Goal: Navigation & Orientation: Understand site structure

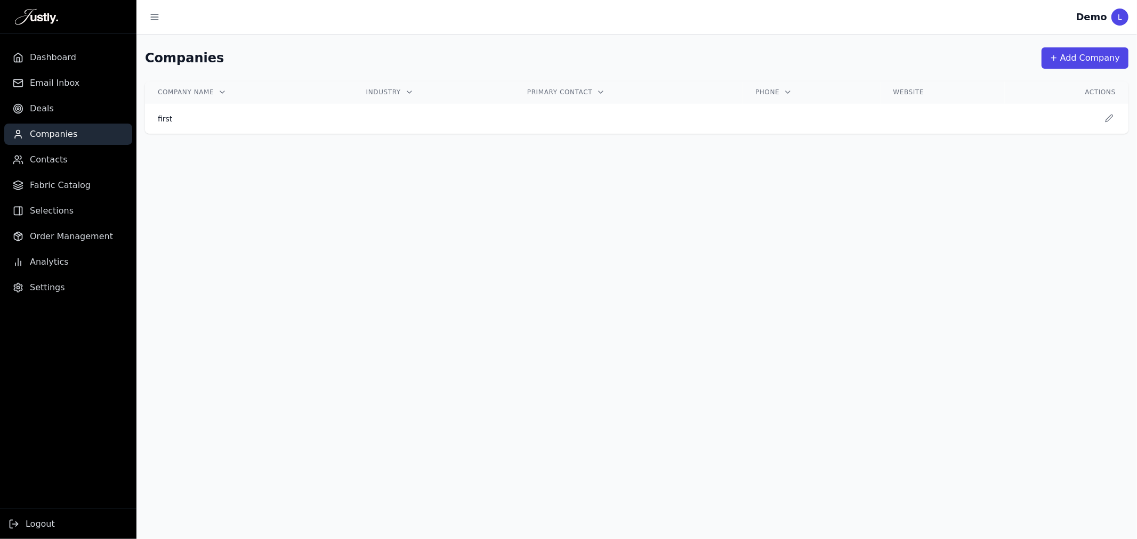
click at [36, 57] on span "Dashboard" at bounding box center [53, 57] width 46 height 13
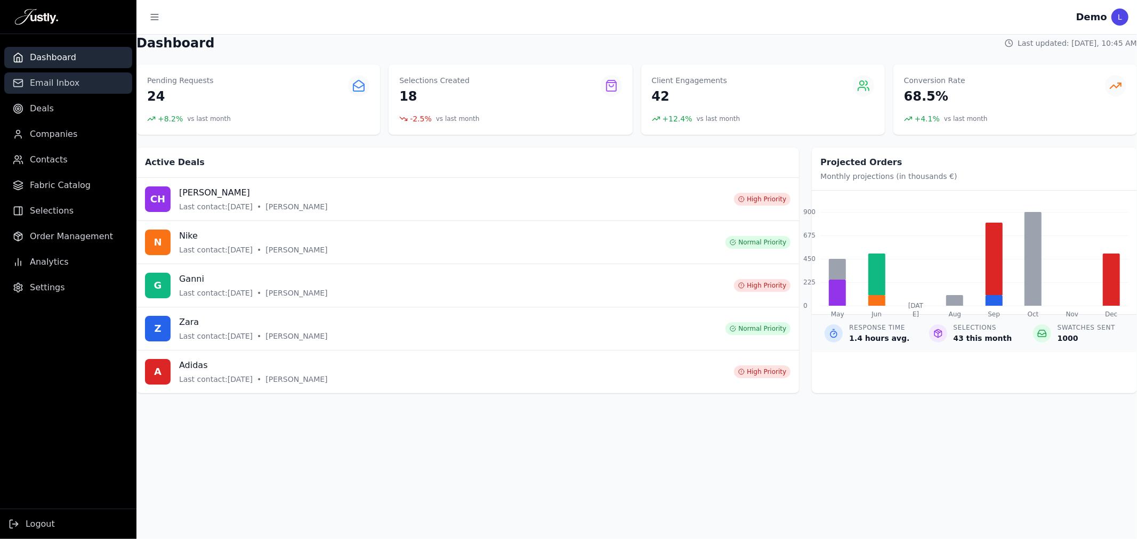
click at [56, 80] on span "Email Inbox" at bounding box center [55, 83] width 50 height 13
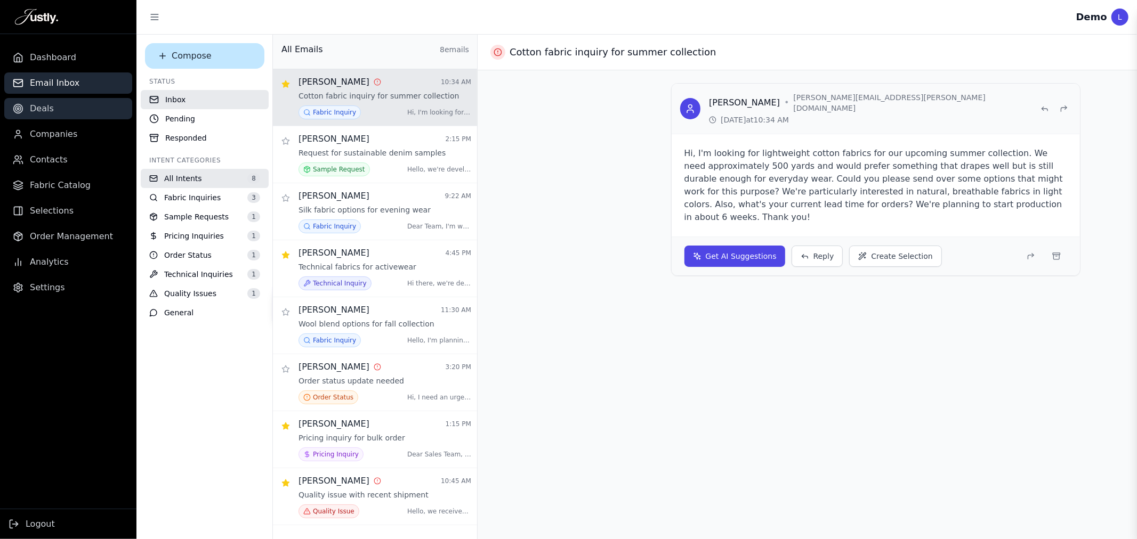
click at [39, 104] on span "Deals" at bounding box center [42, 108] width 24 height 13
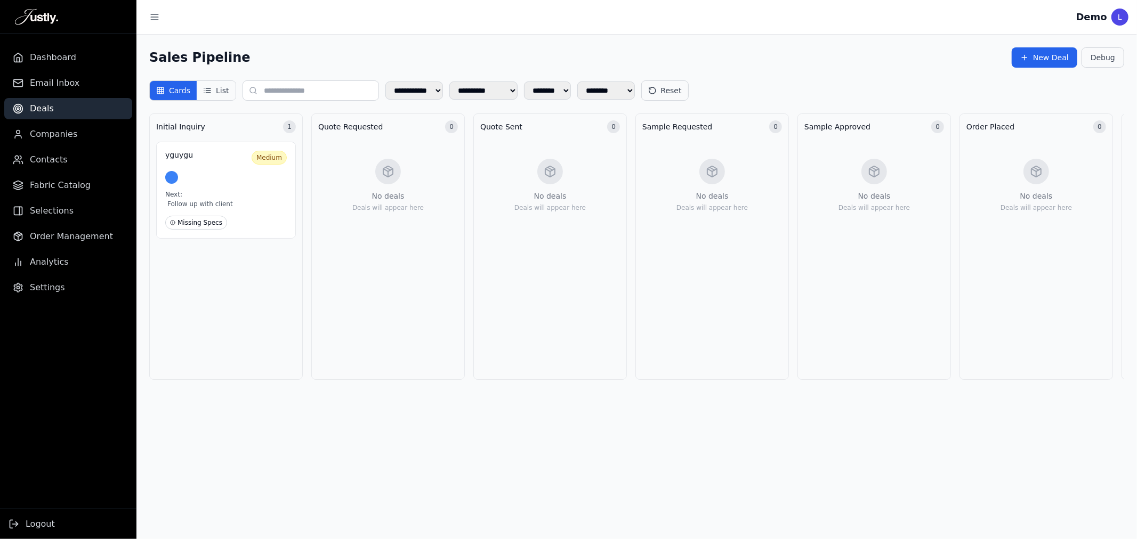
click at [220, 85] on button "List" at bounding box center [216, 90] width 38 height 19
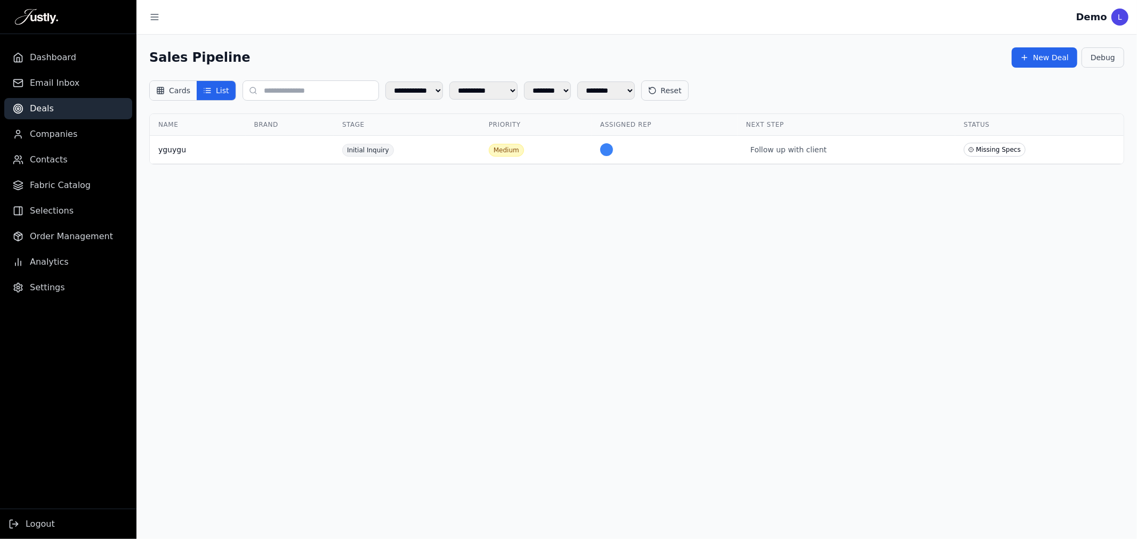
click at [187, 88] on button "Cards" at bounding box center [173, 90] width 47 height 19
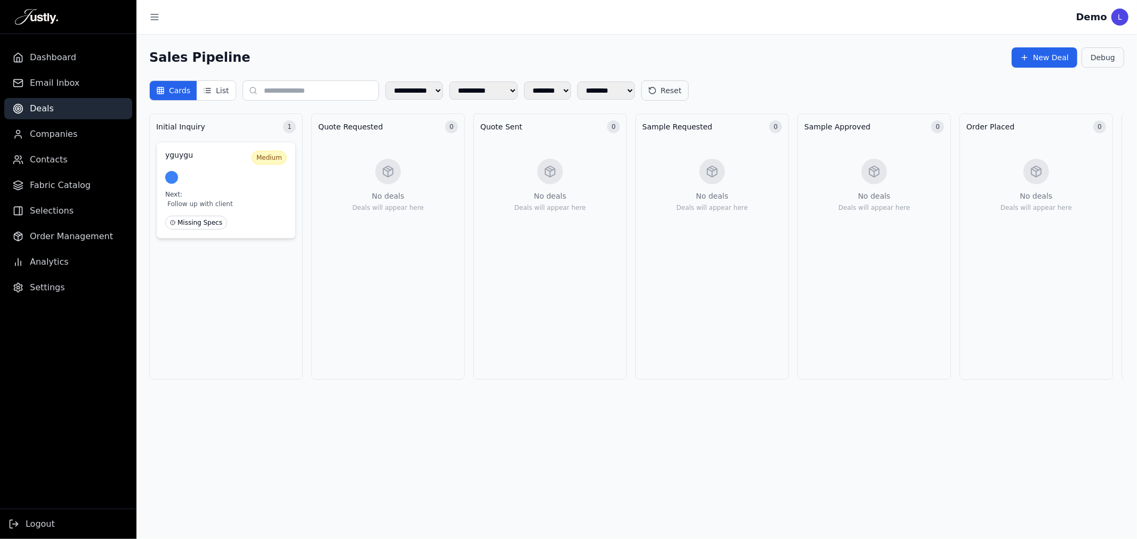
click at [195, 177] on div at bounding box center [225, 177] width 121 height 13
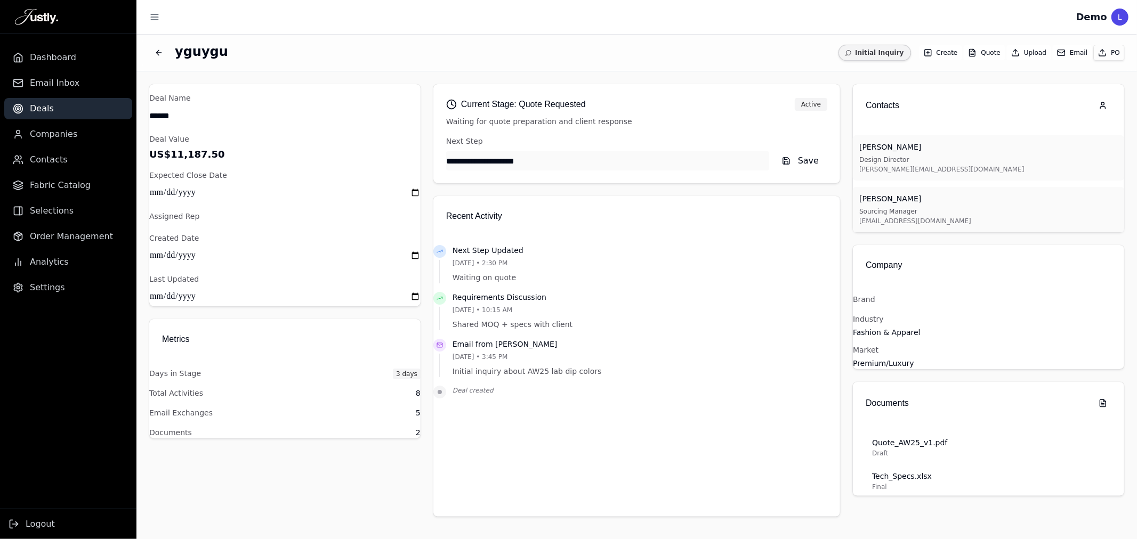
click at [927, 49] on icon "button" at bounding box center [927, 52] width 9 height 9
click at [977, 52] on button "Quote" at bounding box center [983, 52] width 40 height 15
click at [160, 53] on icon "Back to deals" at bounding box center [158, 53] width 5 height 0
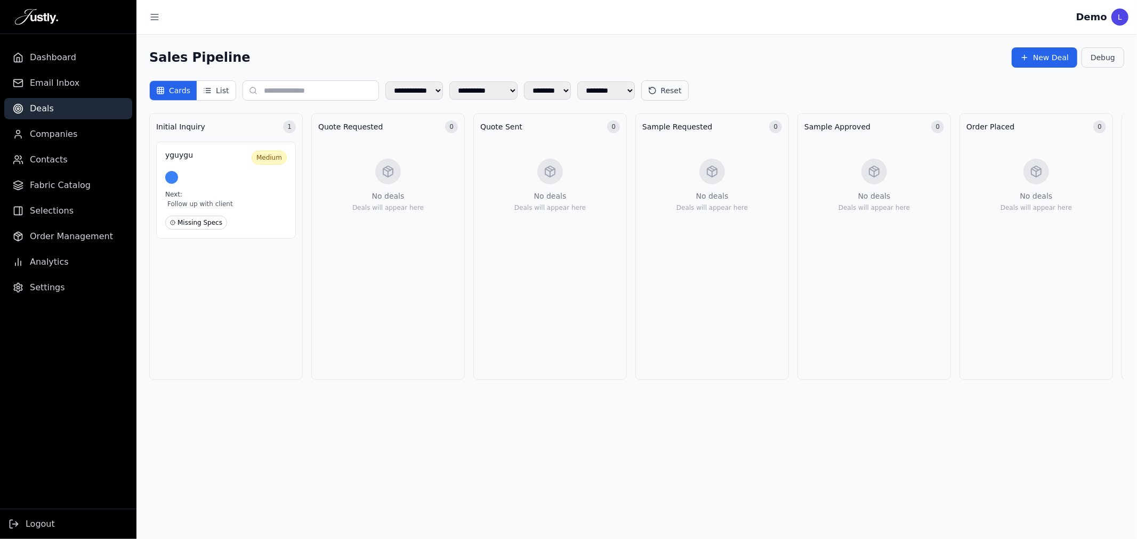
drag, startPoint x: 224, startPoint y: 187, endPoint x: 361, endPoint y: 179, distance: 137.2
click at [361, 179] on div "Initial Inquiry 1 yguygu Medium Next: Follow up with client Missing Specs Quote…" at bounding box center [954, 251] width 1611 height 275
click at [81, 140] on link "Companies" at bounding box center [68, 134] width 128 height 21
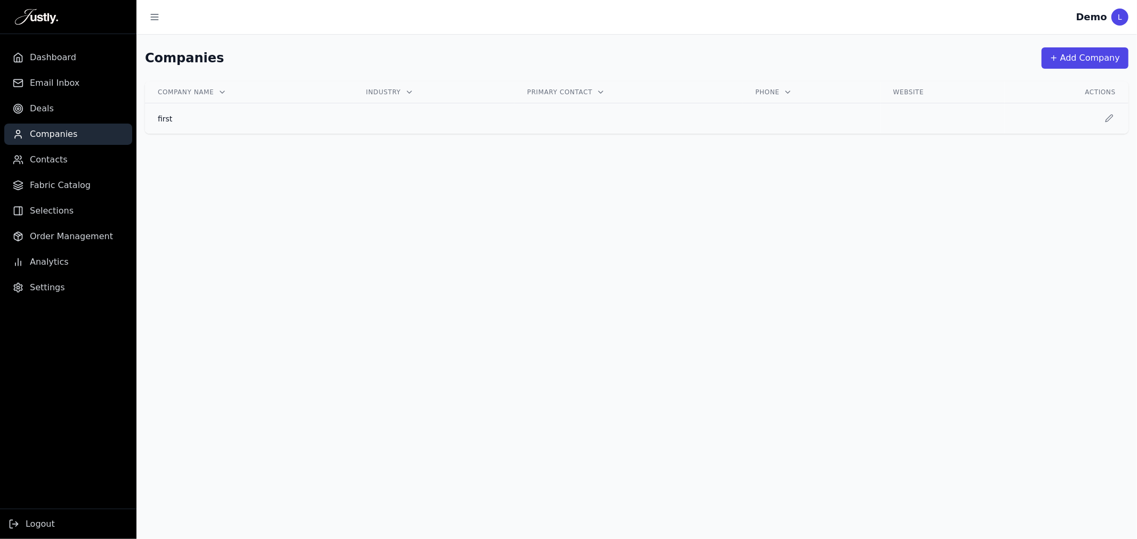
click at [190, 109] on td "first" at bounding box center [249, 118] width 208 height 31
click at [172, 128] on td "first" at bounding box center [249, 118] width 208 height 31
click at [44, 155] on span "Contacts" at bounding box center [49, 159] width 38 height 13
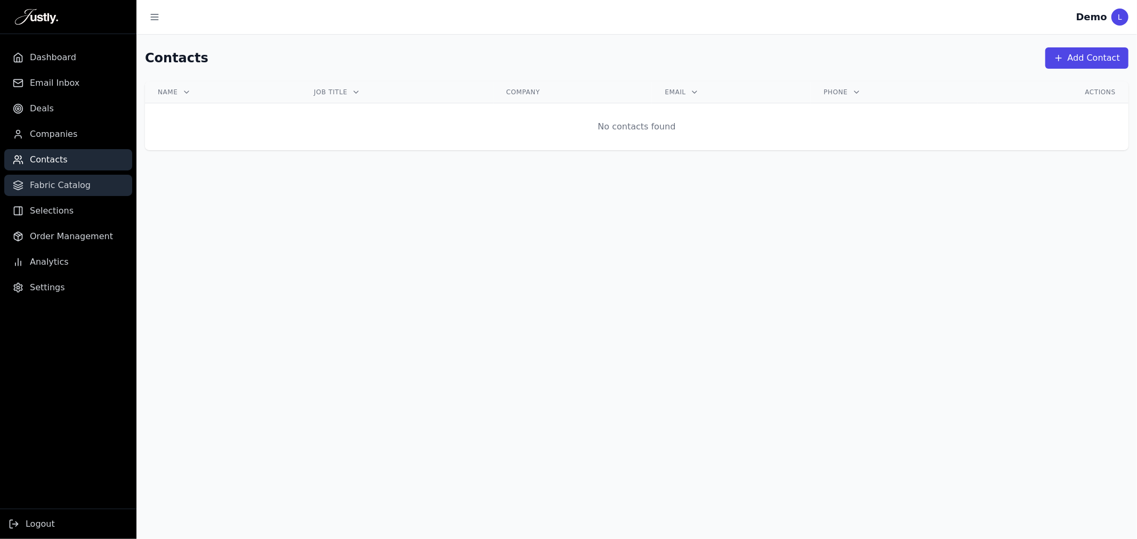
click at [61, 189] on span "Fabric Catalog" at bounding box center [60, 185] width 61 height 13
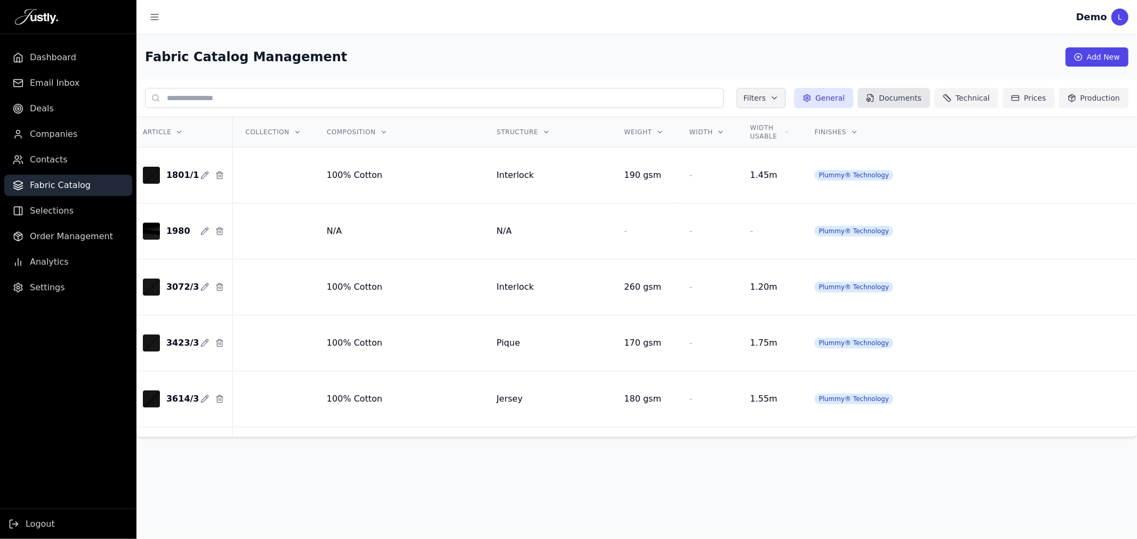
click at [920, 91] on button "Documents" at bounding box center [893, 98] width 72 height 20
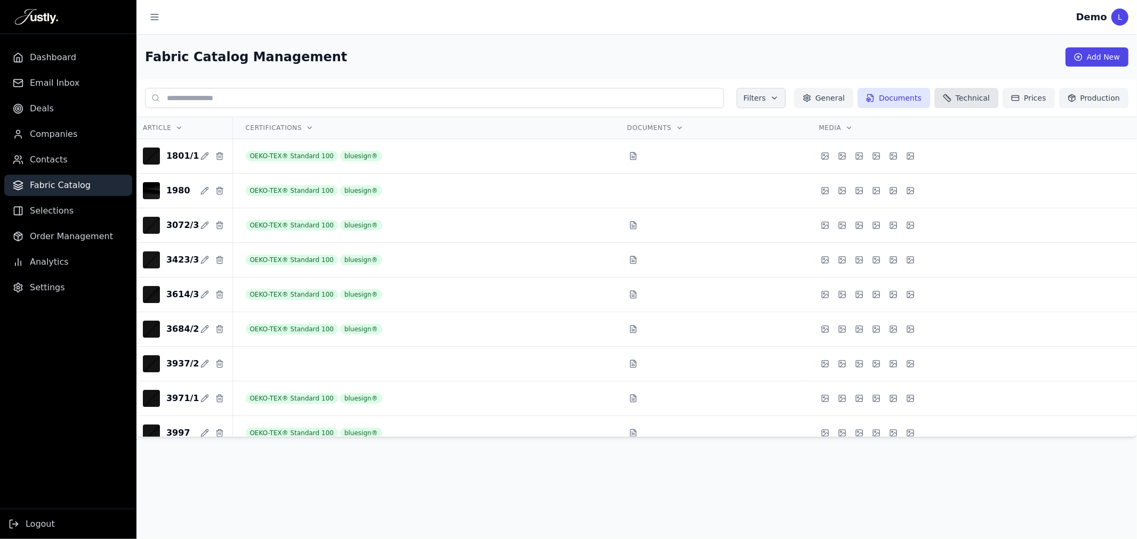
click at [975, 98] on button "Technical" at bounding box center [966, 98] width 64 height 20
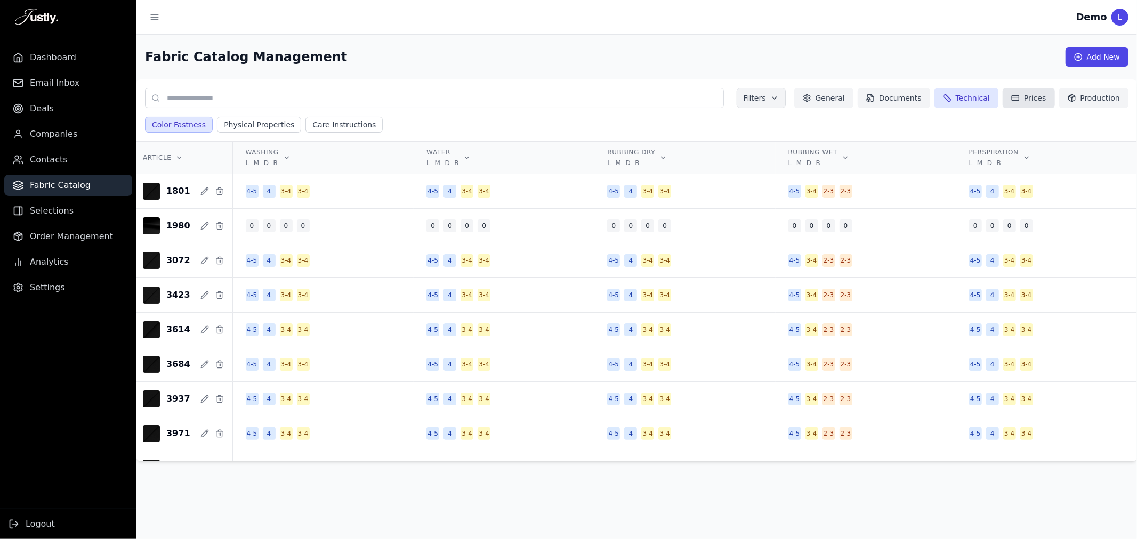
click at [1008, 91] on button "Prices" at bounding box center [1028, 98] width 52 height 20
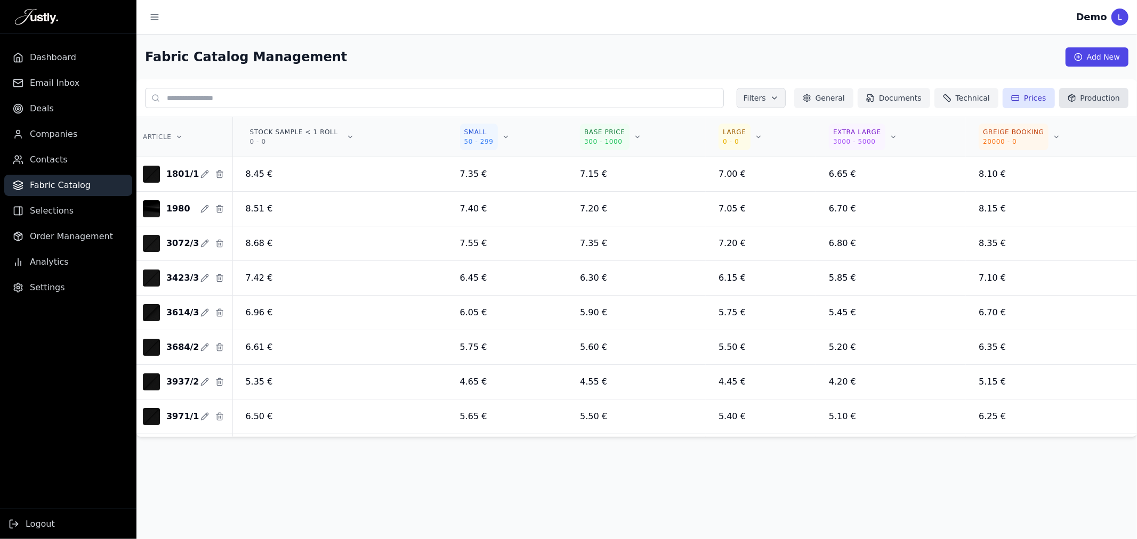
click at [1080, 97] on button "Production" at bounding box center [1093, 98] width 69 height 20
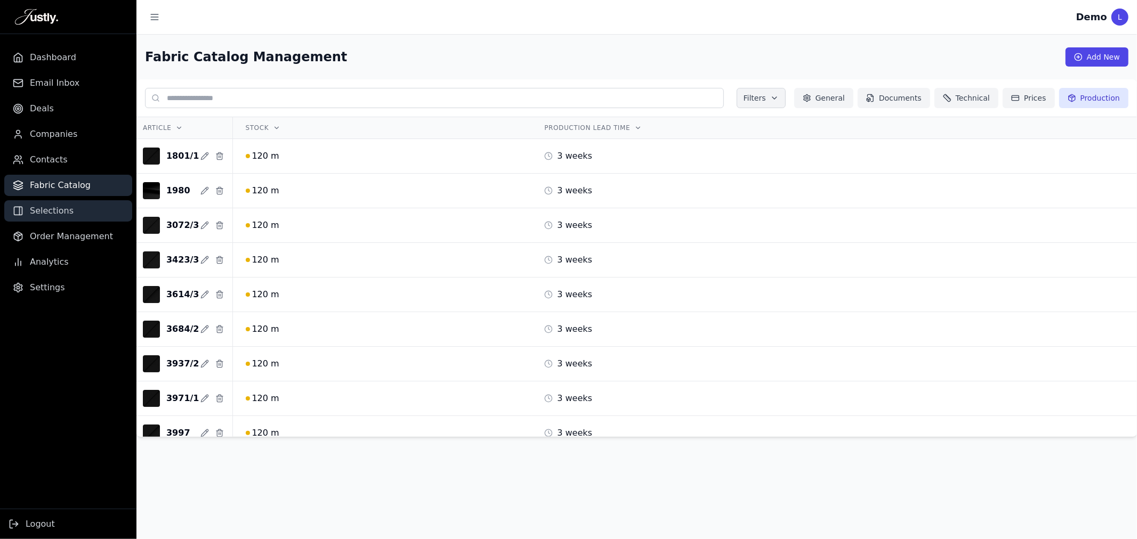
click at [75, 205] on link "Selections" at bounding box center [68, 210] width 128 height 21
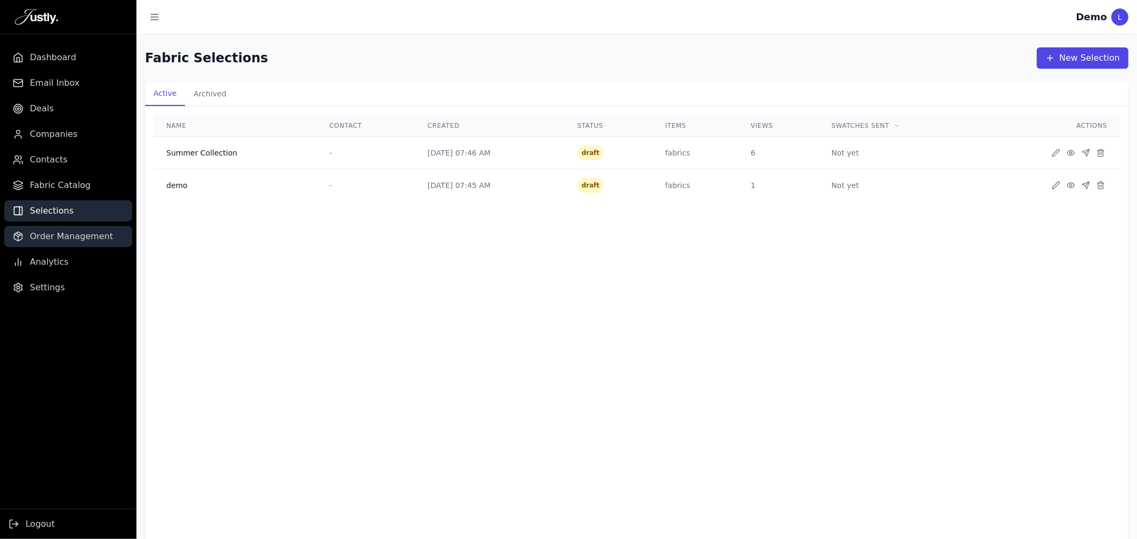
click at [54, 234] on span "Order Management" at bounding box center [71, 236] width 83 height 13
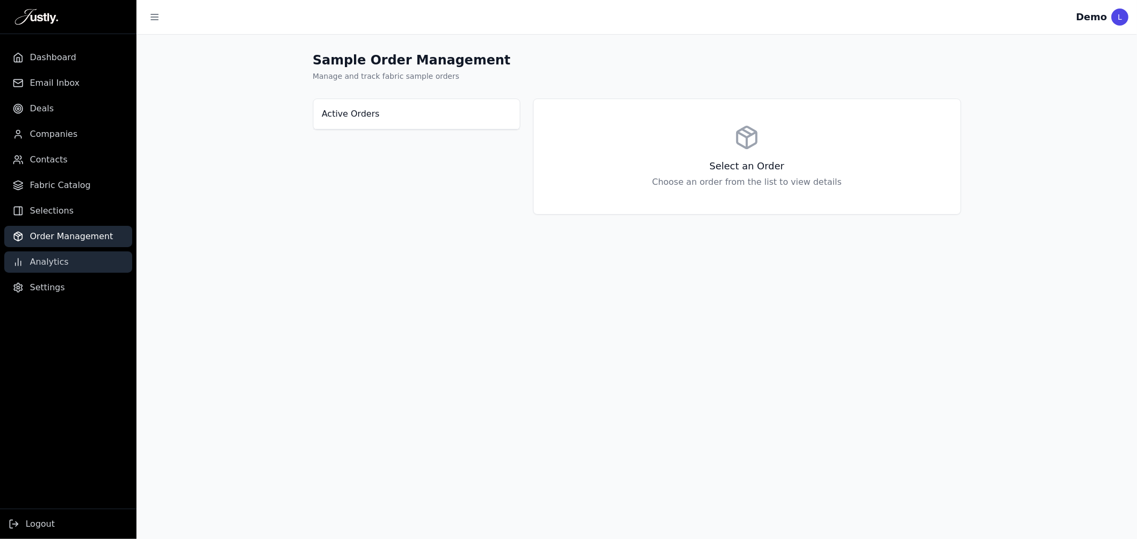
click at [47, 254] on link "Analytics" at bounding box center [68, 262] width 128 height 21
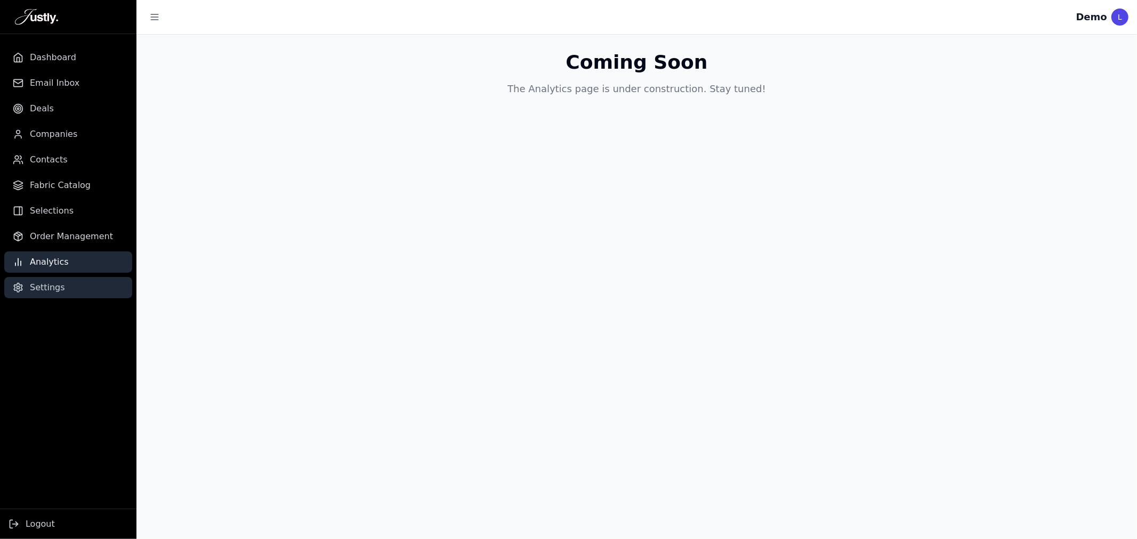
click at [46, 286] on span "Settings" at bounding box center [47, 287] width 35 height 13
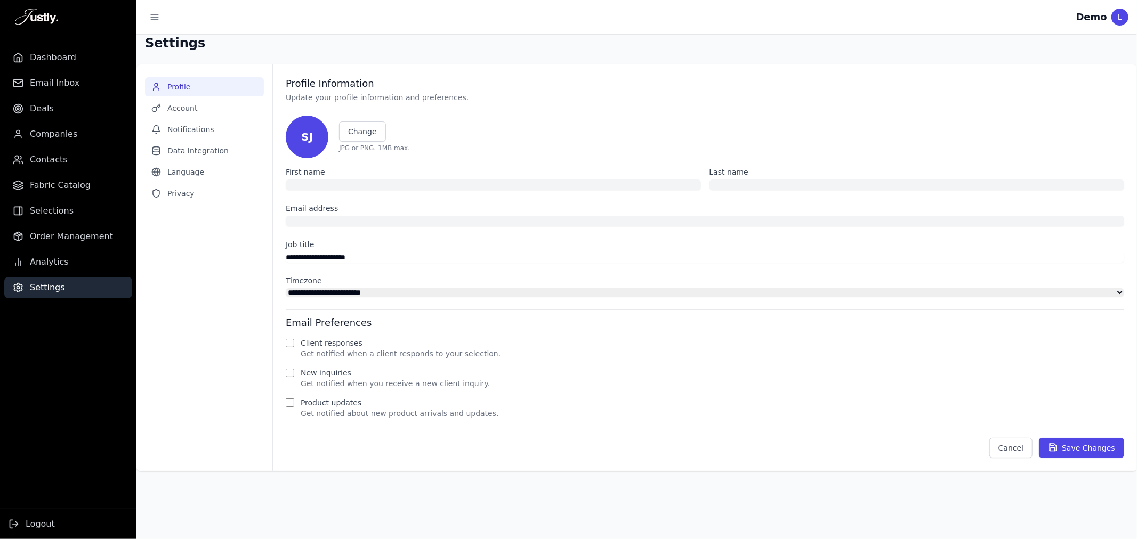
type input "****"
type input "**********"
click at [39, 59] on span "Dashboard" at bounding box center [53, 57] width 46 height 13
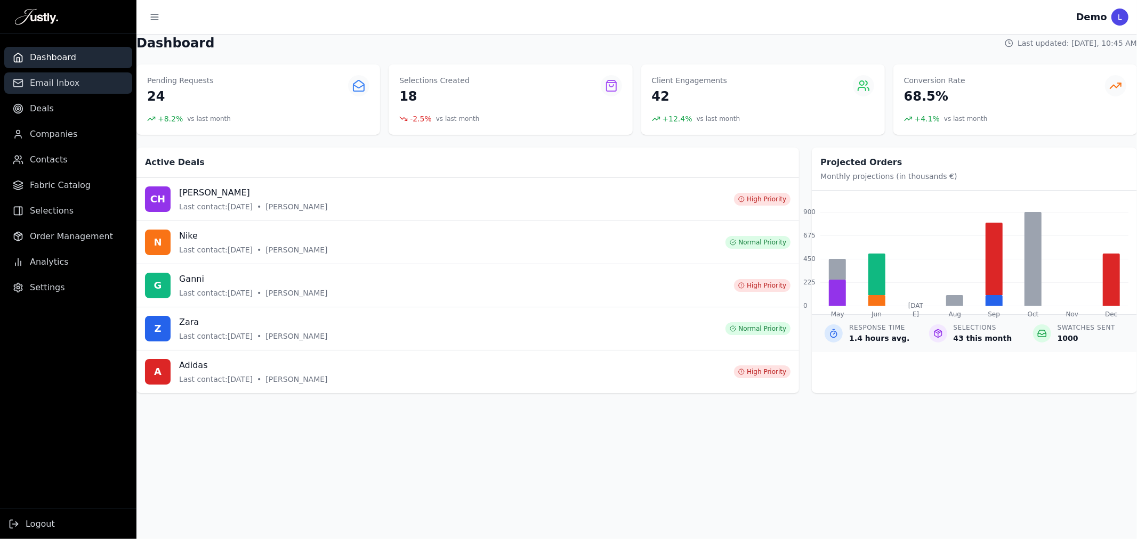
click at [46, 75] on link "Email Inbox" at bounding box center [68, 82] width 128 height 21
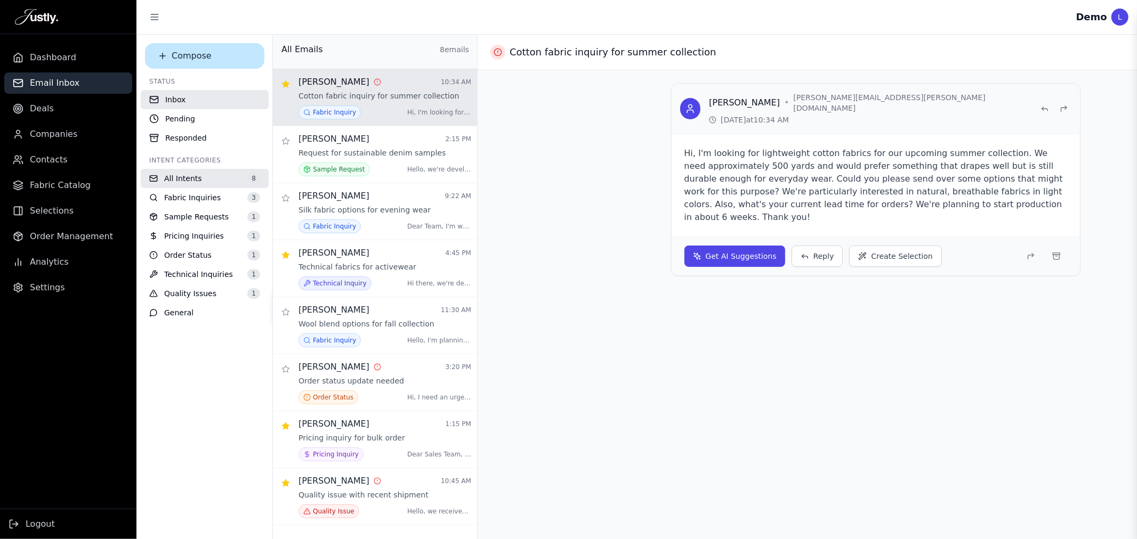
click at [38, 97] on ul "Dashboard Email Inbox Deals Companies Contacts Fabric Catalog Selections Order …" at bounding box center [68, 173] width 136 height 252
click at [28, 114] on link "Deals" at bounding box center [68, 108] width 128 height 21
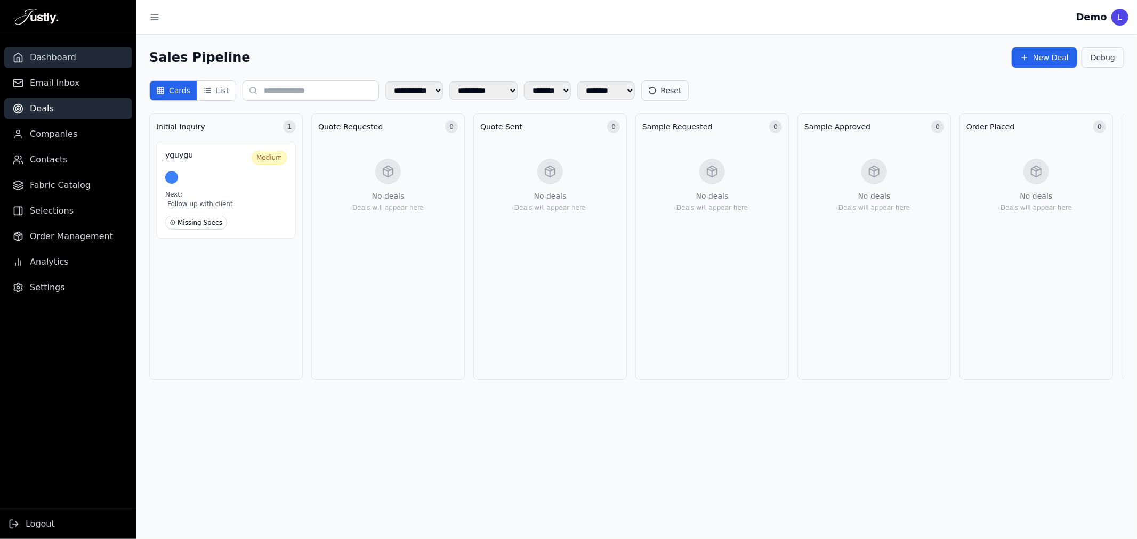
click at [63, 50] on link "Dashboard" at bounding box center [68, 57] width 128 height 21
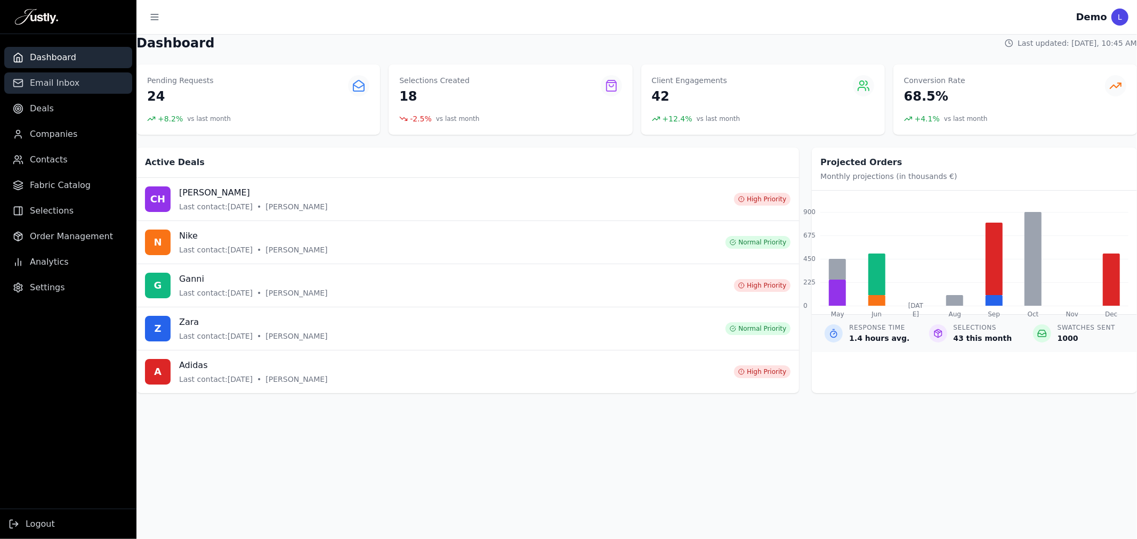
click at [49, 82] on span "Email Inbox" at bounding box center [55, 83] width 50 height 13
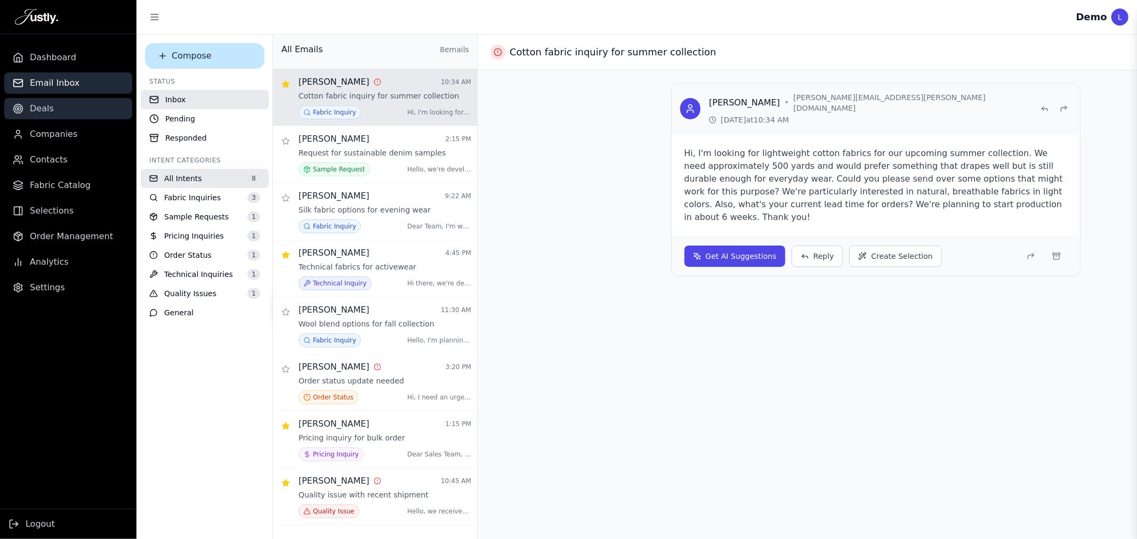
click at [59, 107] on link "Deals" at bounding box center [68, 108] width 128 height 21
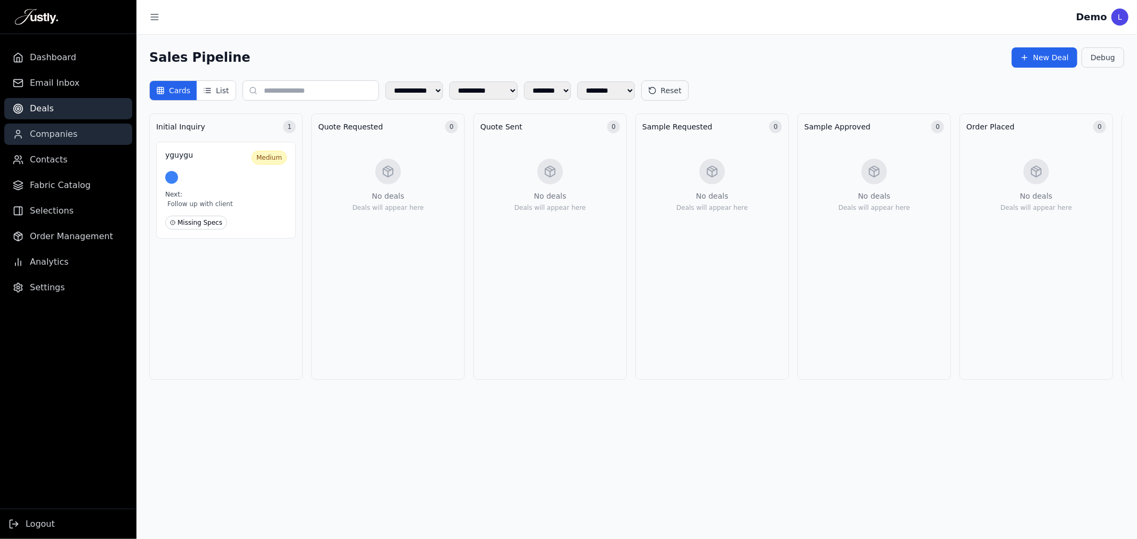
click at [58, 130] on span "Companies" at bounding box center [53, 134] width 47 height 13
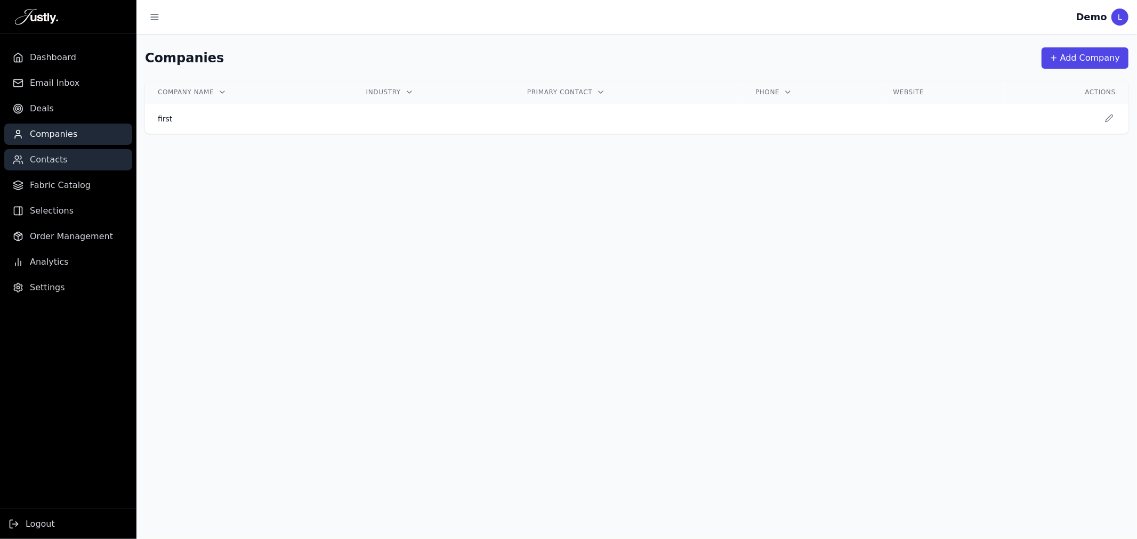
drag, startPoint x: 53, startPoint y: 155, endPoint x: 55, endPoint y: 168, distance: 13.4
click at [53, 156] on span "Contacts" at bounding box center [49, 159] width 38 height 13
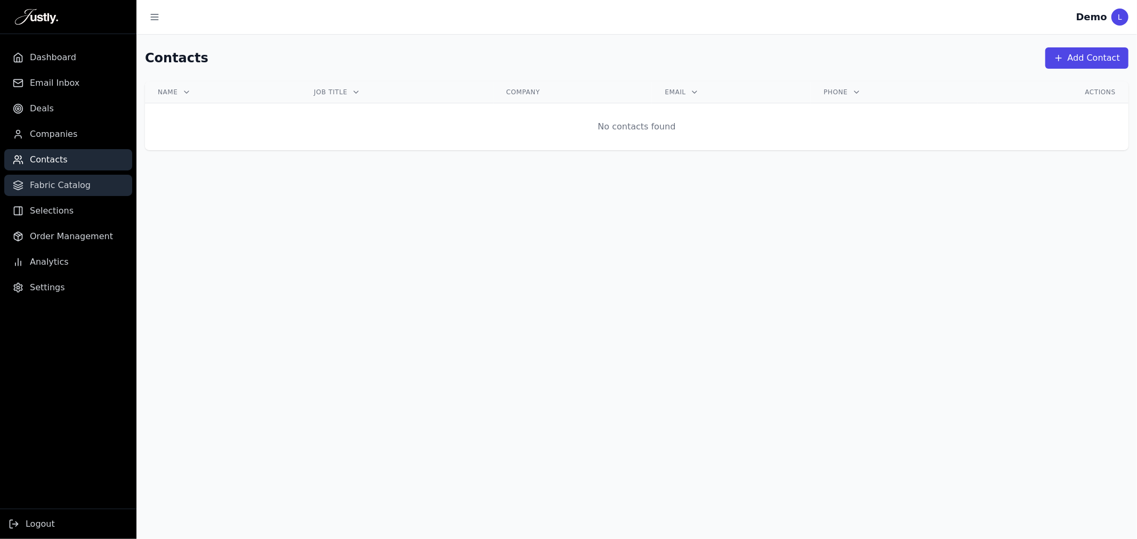
click at [56, 183] on span "Fabric Catalog" at bounding box center [60, 185] width 61 height 13
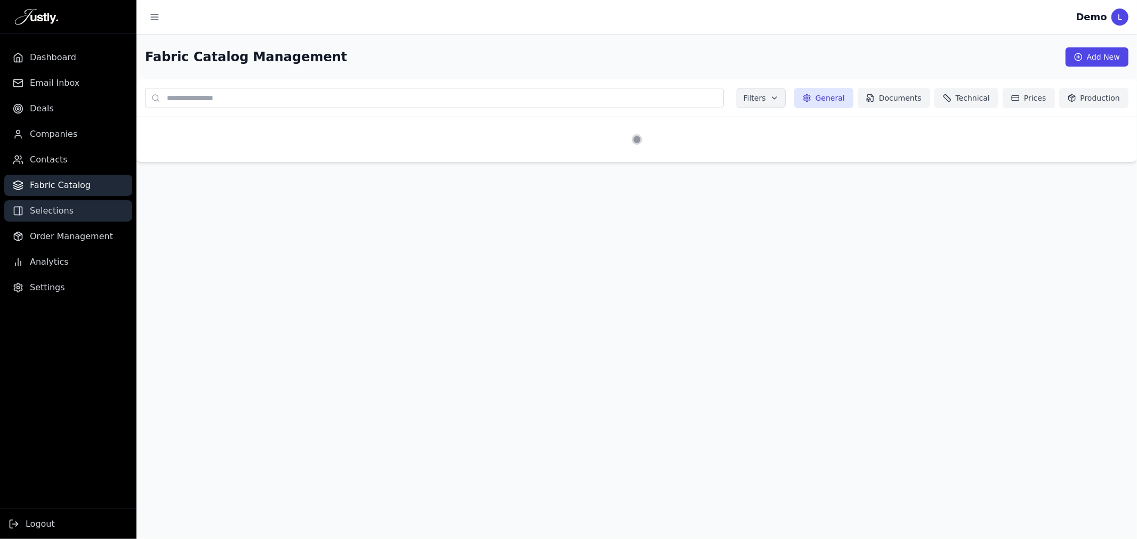
click at [54, 203] on link "Selections" at bounding box center [68, 210] width 128 height 21
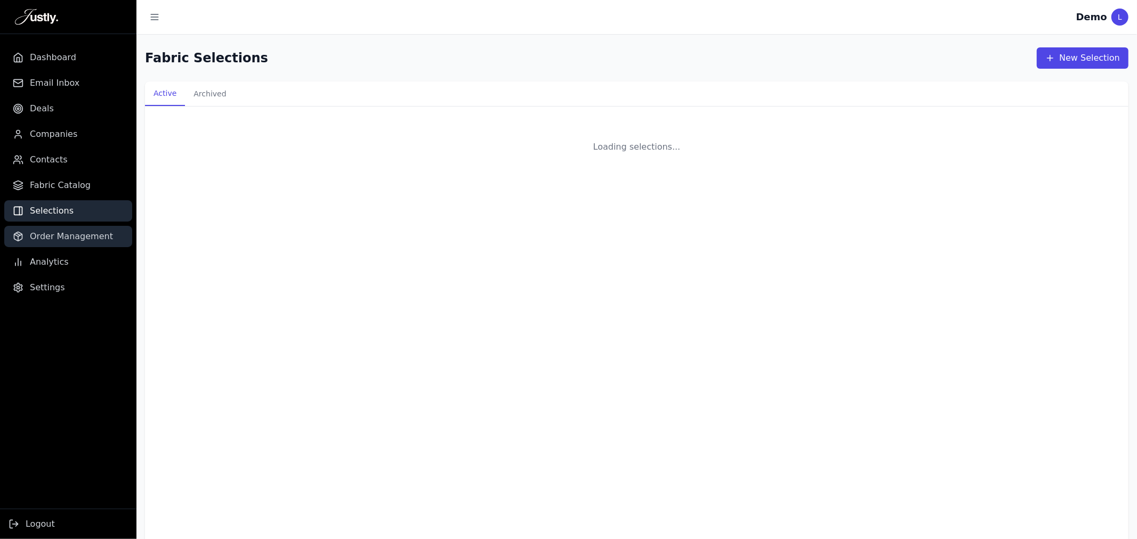
click at [48, 227] on link "Order Management" at bounding box center [68, 236] width 128 height 21
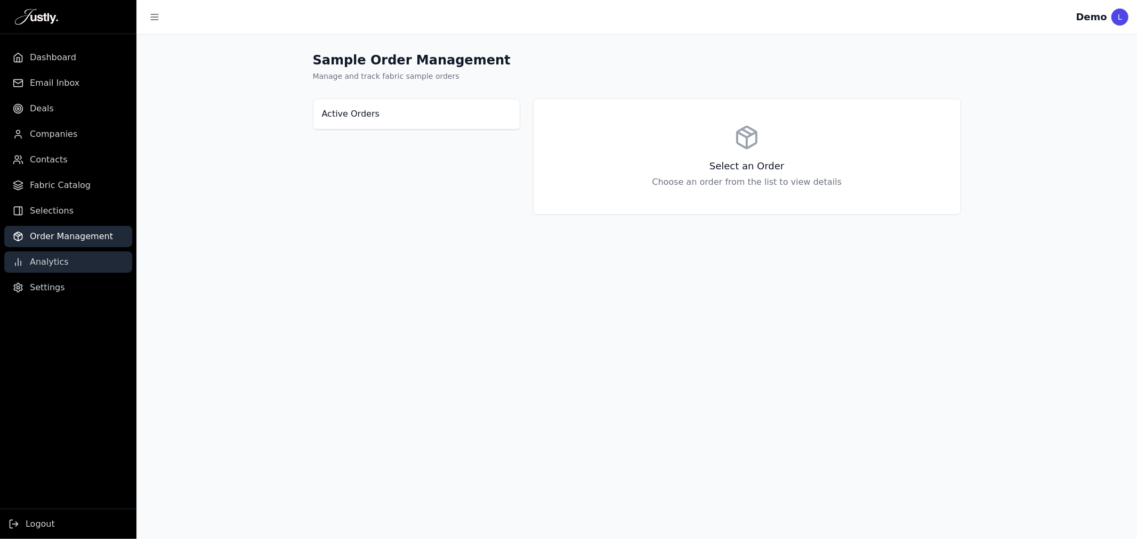
click at [49, 269] on link "Analytics" at bounding box center [68, 262] width 128 height 21
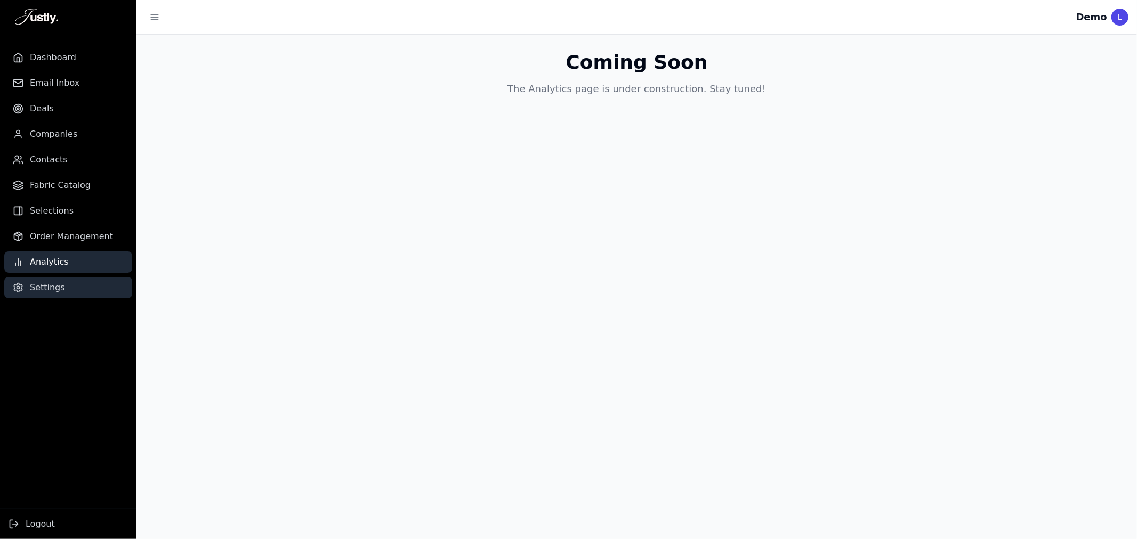
click at [49, 288] on span "Settings" at bounding box center [47, 287] width 35 height 13
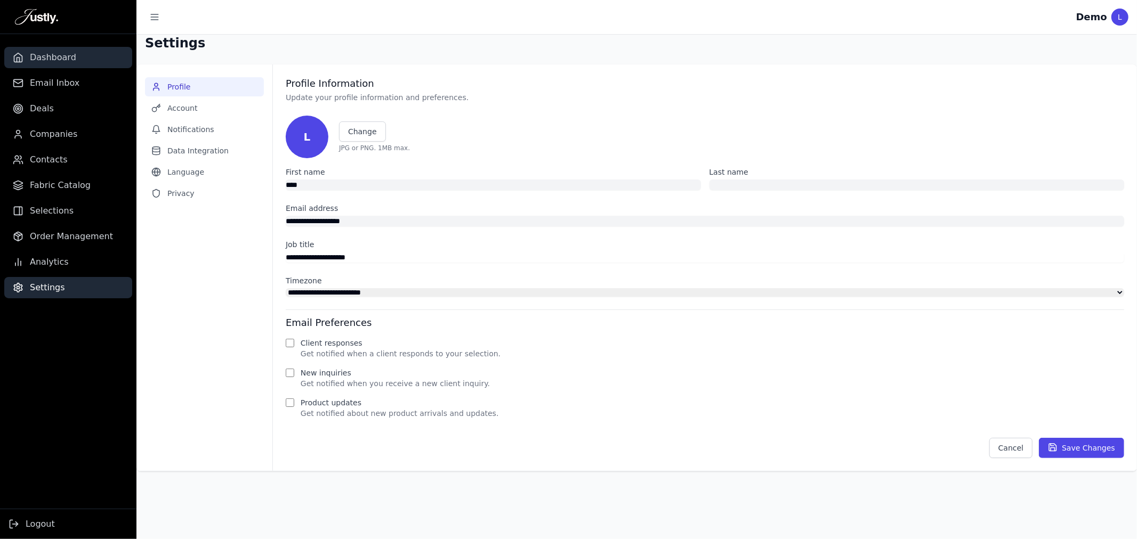
click at [68, 61] on span "Dashboard" at bounding box center [53, 57] width 46 height 13
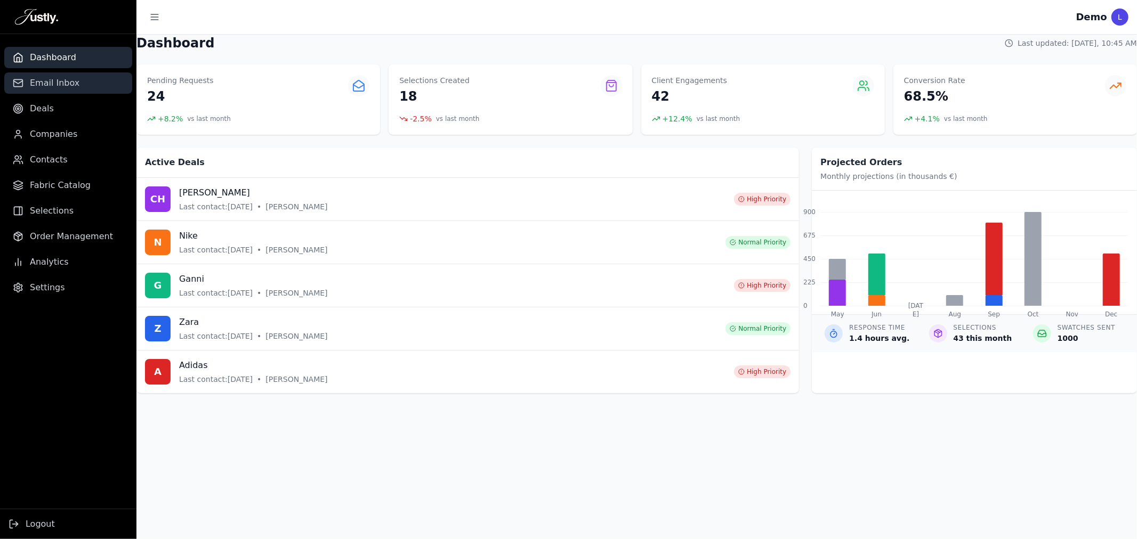
click at [72, 86] on span "Email Inbox" at bounding box center [55, 83] width 50 height 13
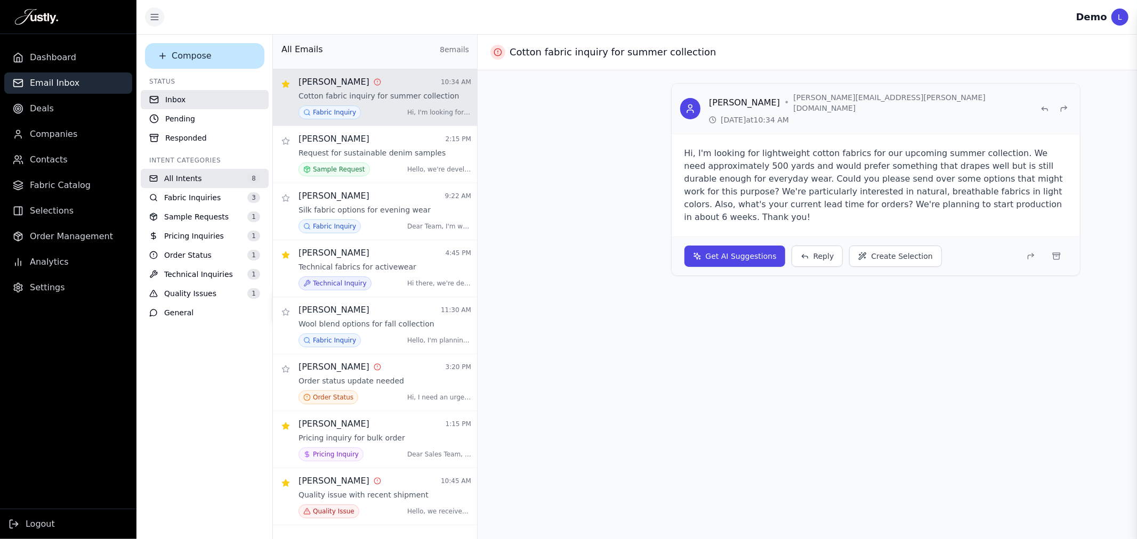
click at [160, 23] on button "Toggle sidebar" at bounding box center [154, 16] width 19 height 19
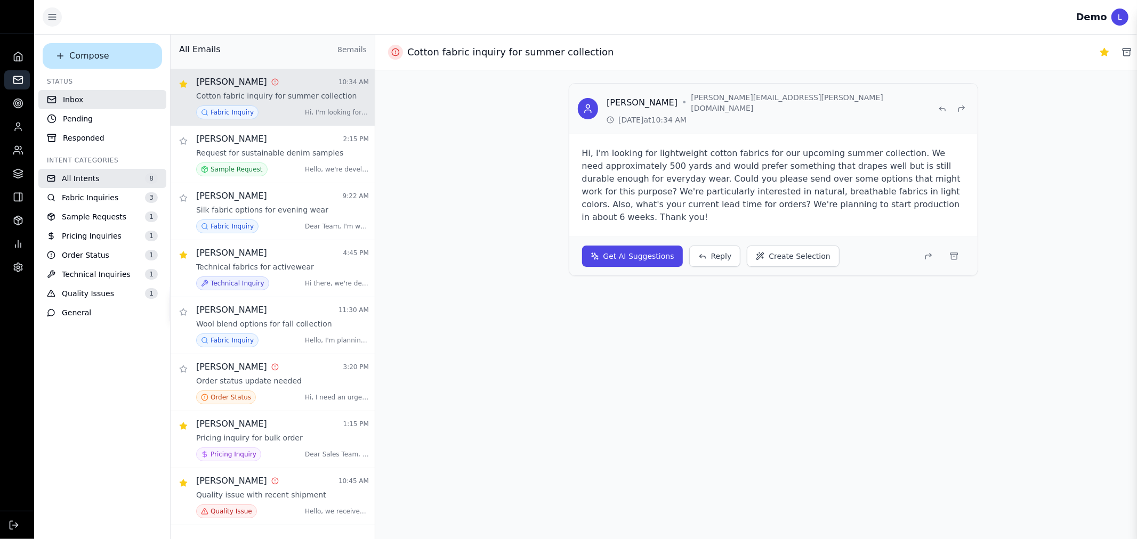
click at [51, 16] on icon "Toggle sidebar" at bounding box center [52, 17] width 11 height 11
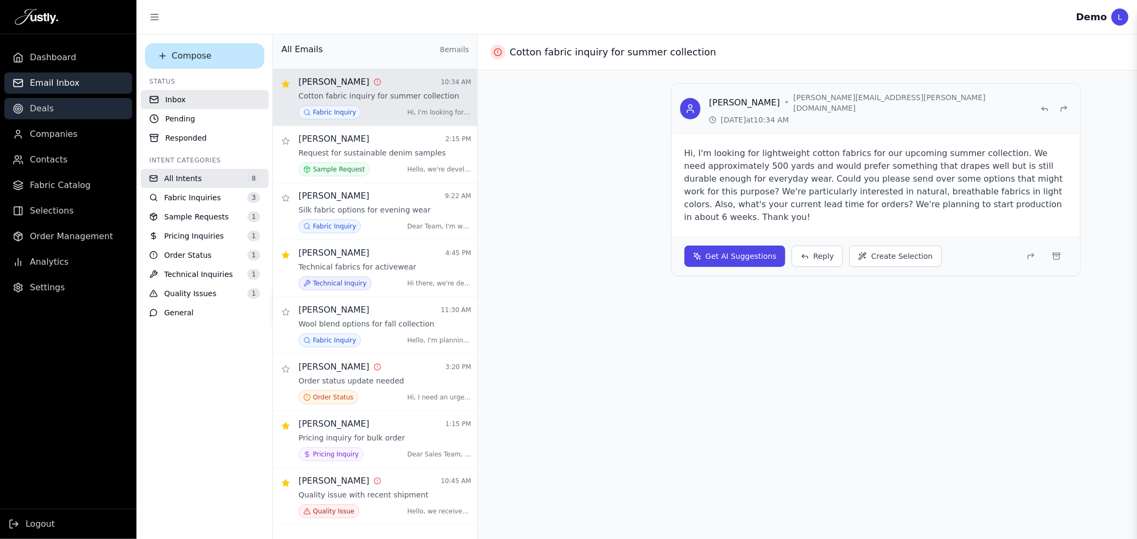
click at [46, 110] on span "Deals" at bounding box center [42, 108] width 24 height 13
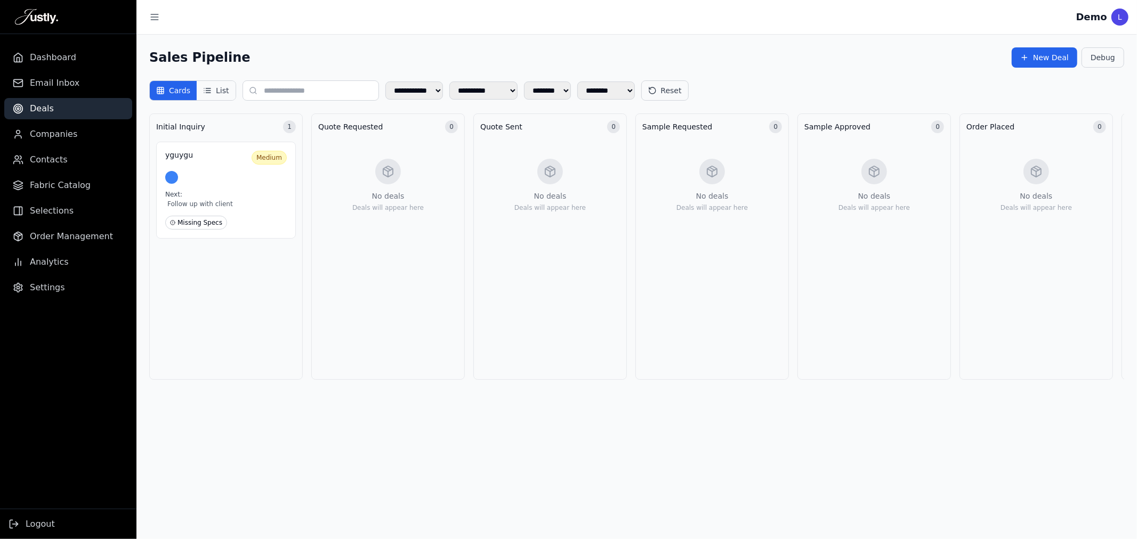
click at [218, 89] on button "List" at bounding box center [216, 90] width 38 height 19
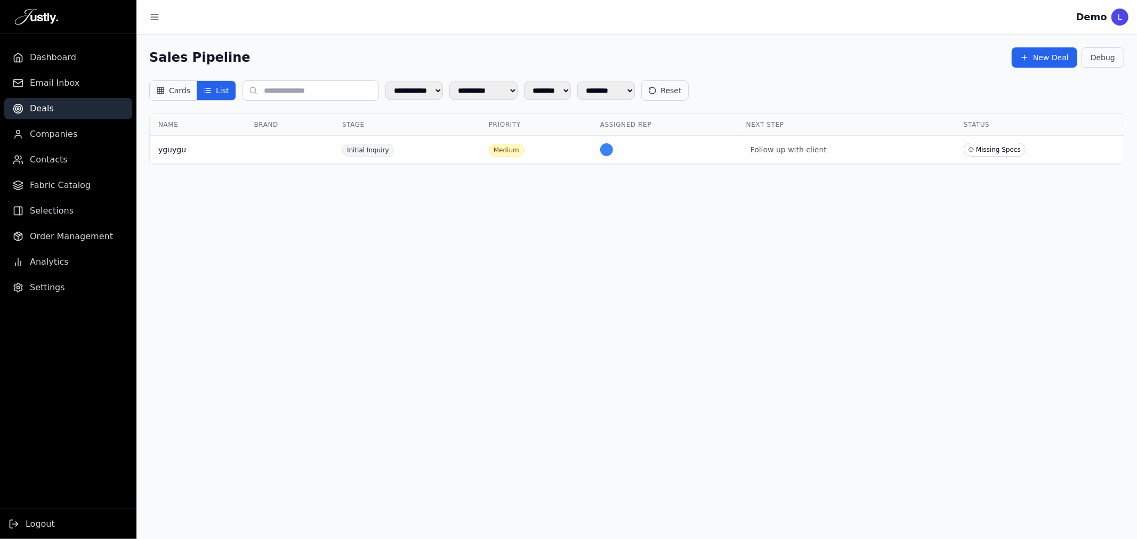
click at [165, 93] on button "Cards" at bounding box center [173, 90] width 47 height 19
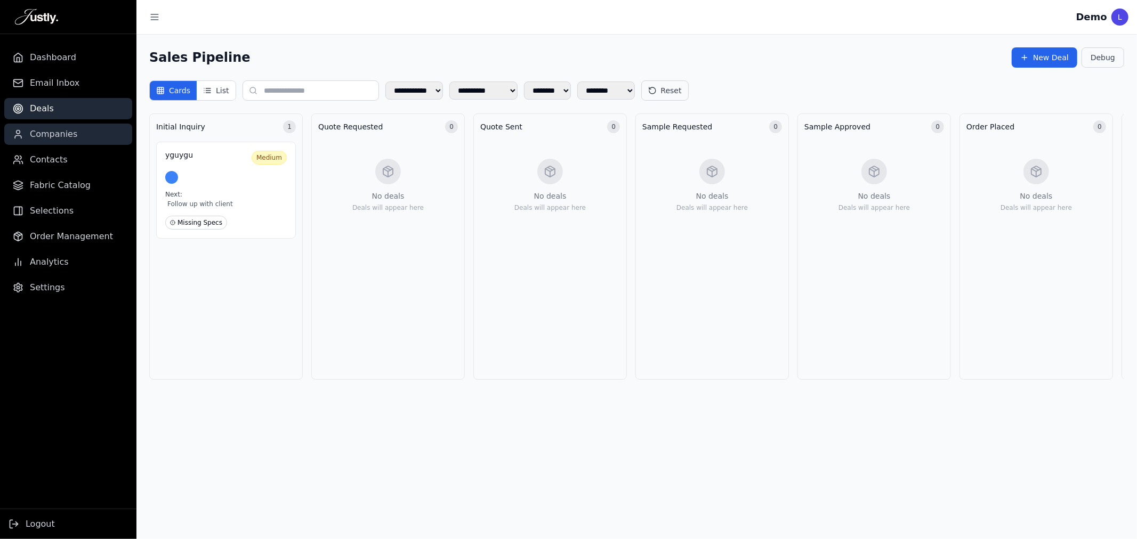
click at [38, 134] on span "Companies" at bounding box center [53, 134] width 47 height 13
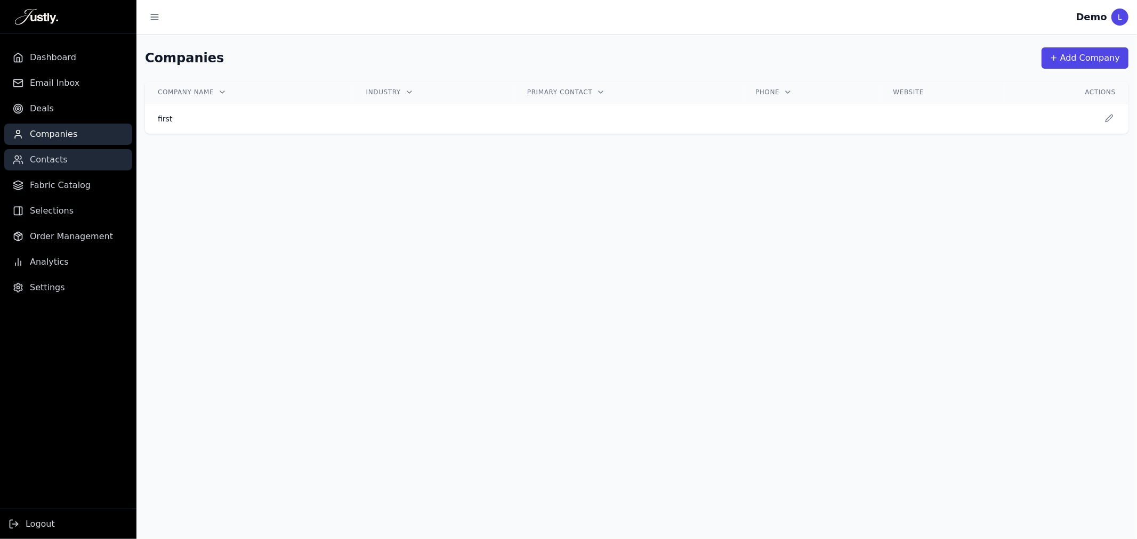
click at [37, 157] on span "Contacts" at bounding box center [49, 159] width 38 height 13
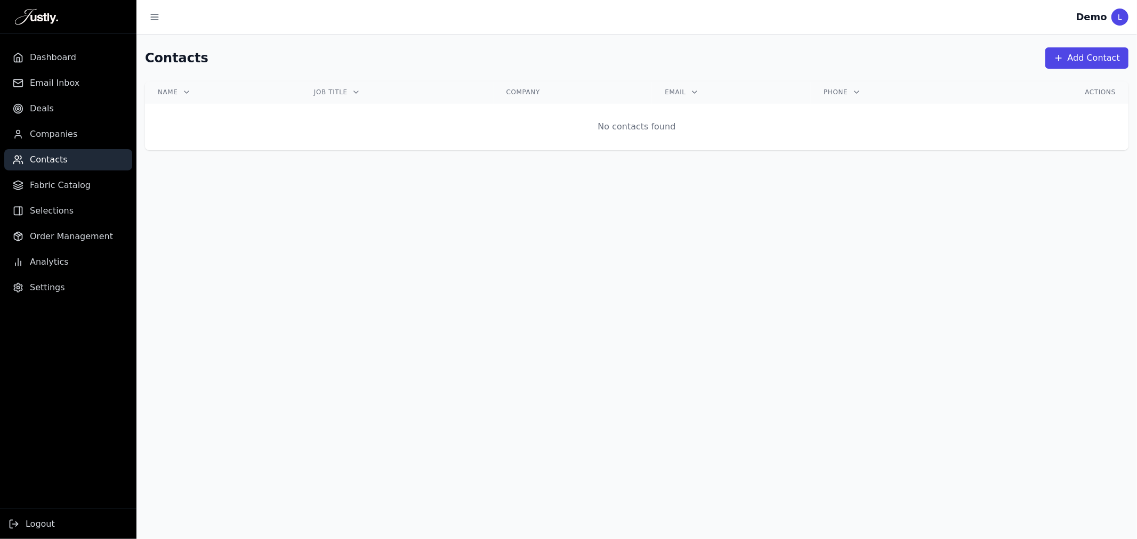
click at [38, 172] on ul "Dashboard Email Inbox Deals Companies Contacts Fabric Catalog Selections Order …" at bounding box center [68, 173] width 136 height 252
click at [35, 185] on span "Fabric Catalog" at bounding box center [60, 185] width 61 height 13
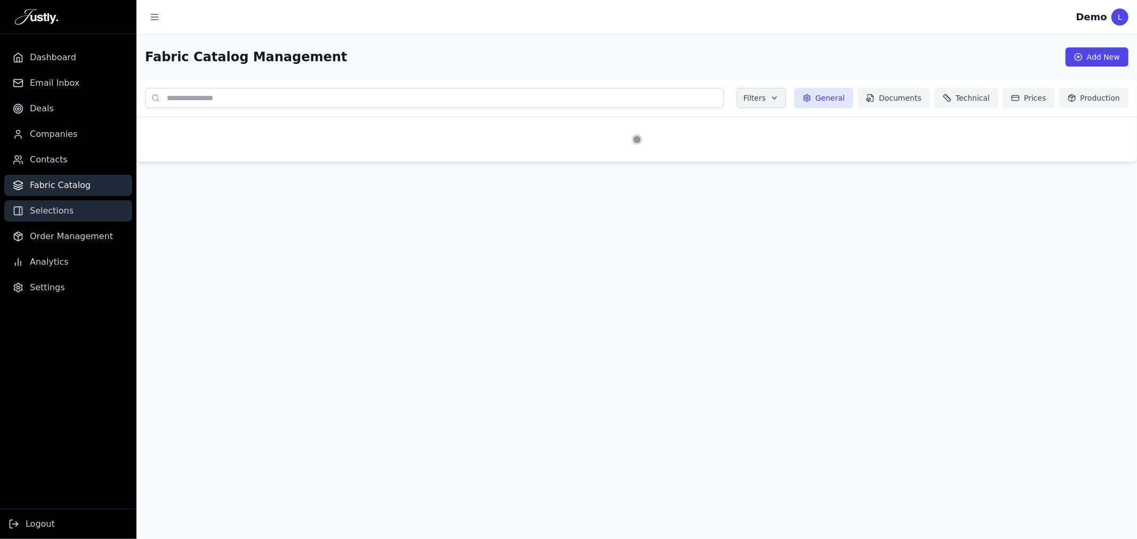
click at [34, 216] on span "Selections" at bounding box center [52, 211] width 44 height 13
